Goal: Find specific page/section: Find specific page/section

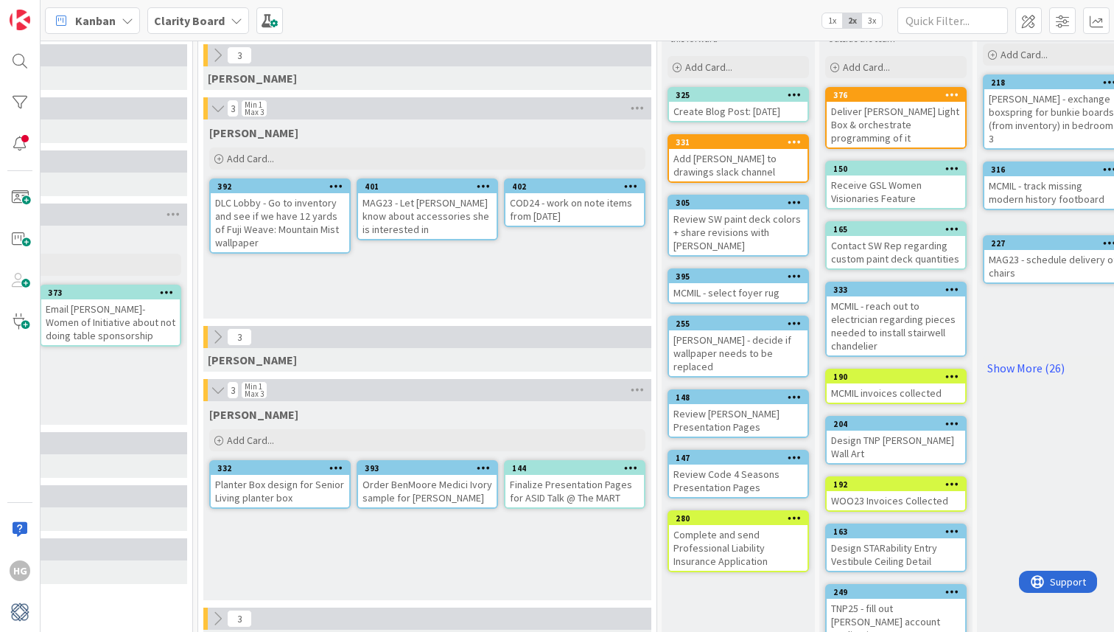
scroll to position [69, 1117]
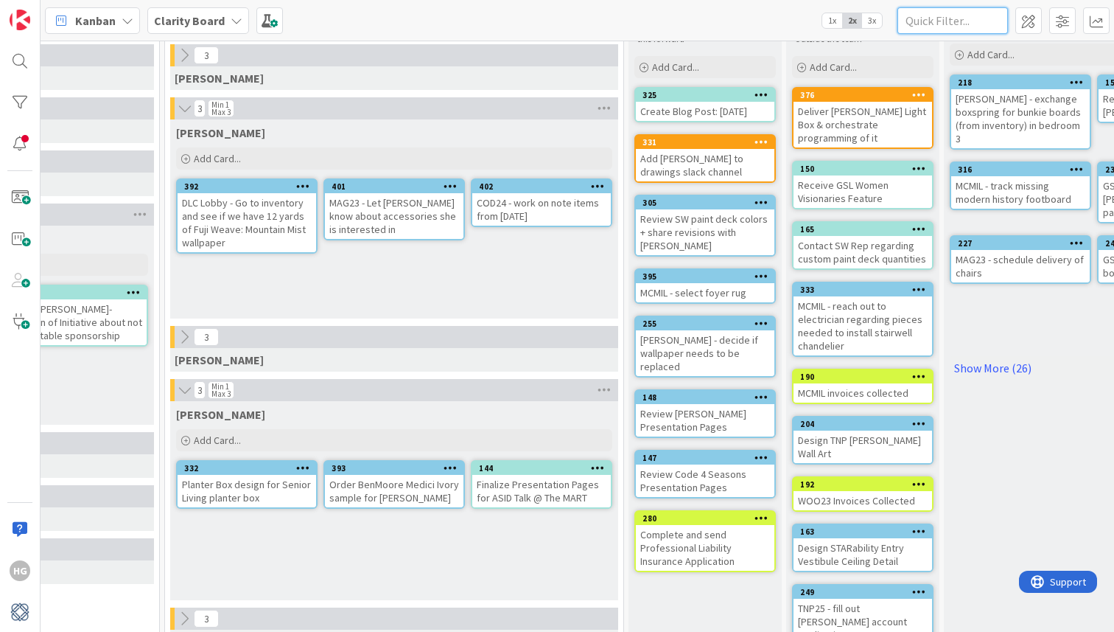
click at [930, 24] on input "text" at bounding box center [953, 20] width 111 height 27
type input "sw"
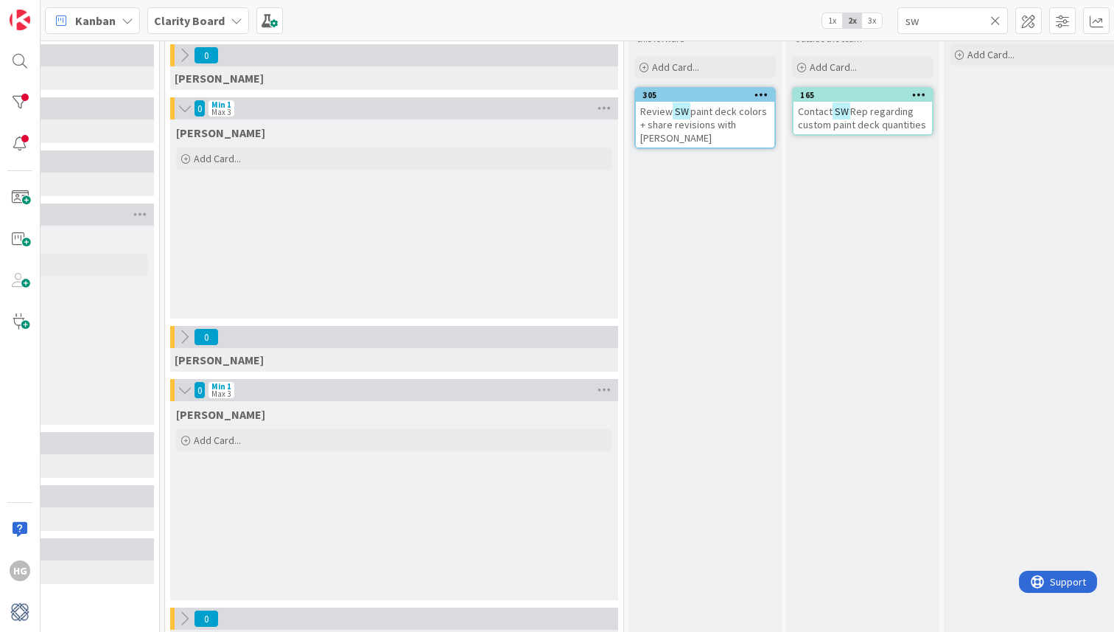
click at [725, 115] on span "paint deck colors + share revisions with [PERSON_NAME]" at bounding box center [704, 125] width 127 height 40
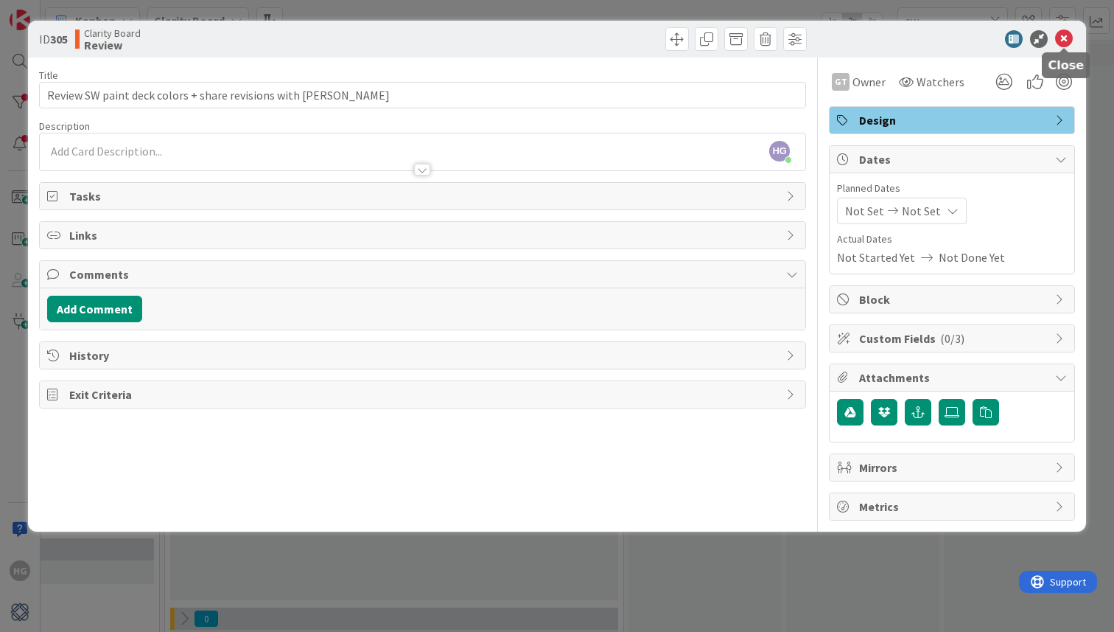
click at [1064, 30] on icon at bounding box center [1064, 39] width 18 height 18
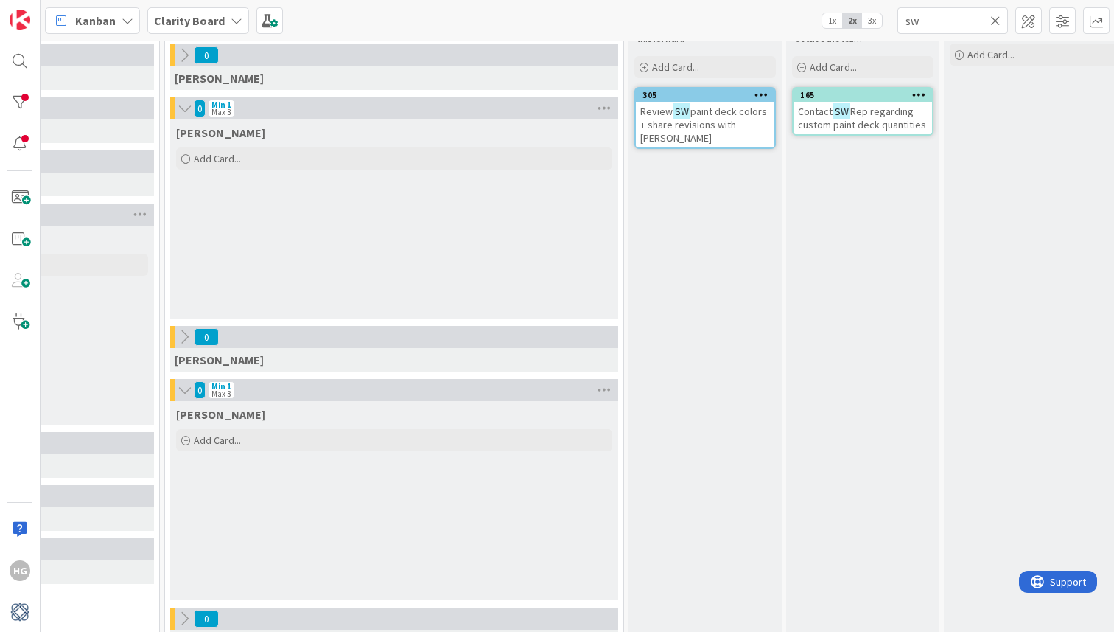
click at [996, 18] on icon at bounding box center [996, 20] width 10 height 13
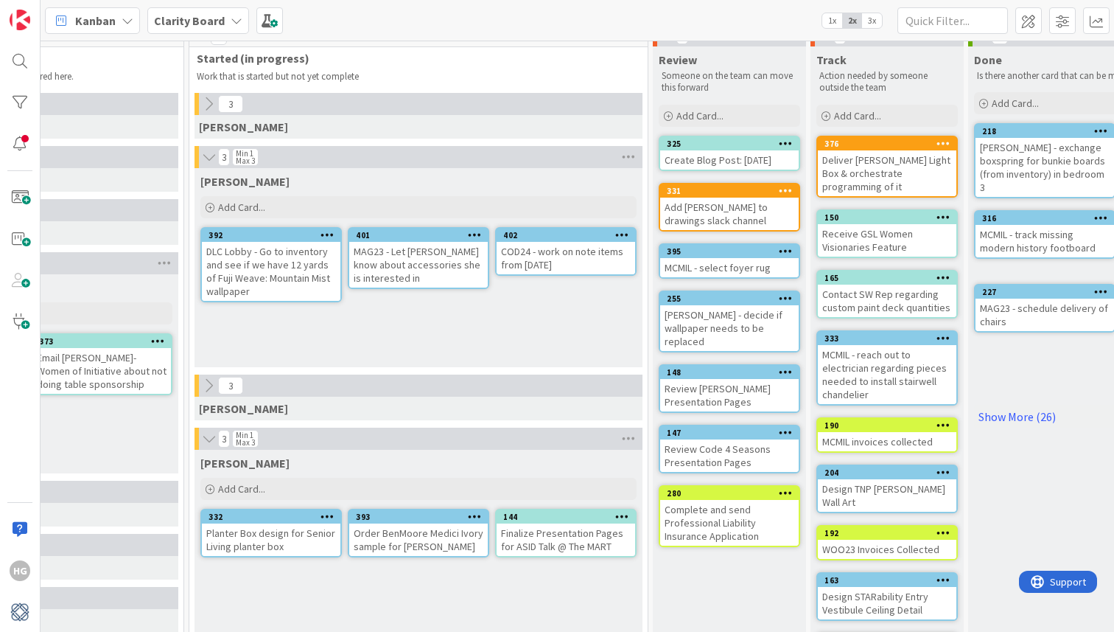
scroll to position [7, 1092]
